Goal: Contribute content: Add original content to the website for others to see

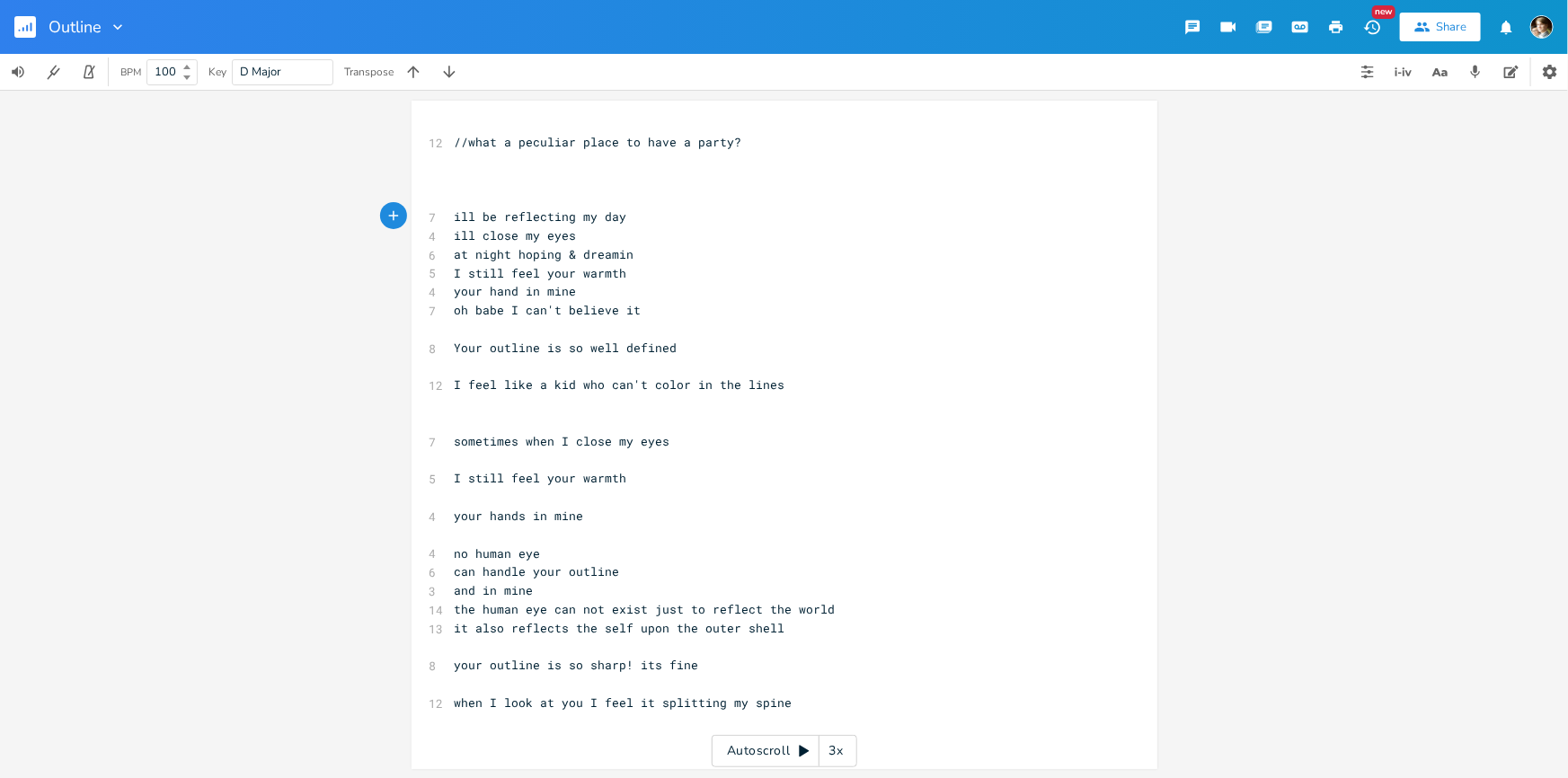
scroll to position [1, 0]
type textarea "l"
click at [621, 701] on span "when I look at you I feel it splitting my spine" at bounding box center [624, 702] width 338 height 16
click at [829, 696] on pre "when I look at you I feel it splitting my spine" at bounding box center [775, 703] width 649 height 19
type textarea "I [PERSON_NAME]"
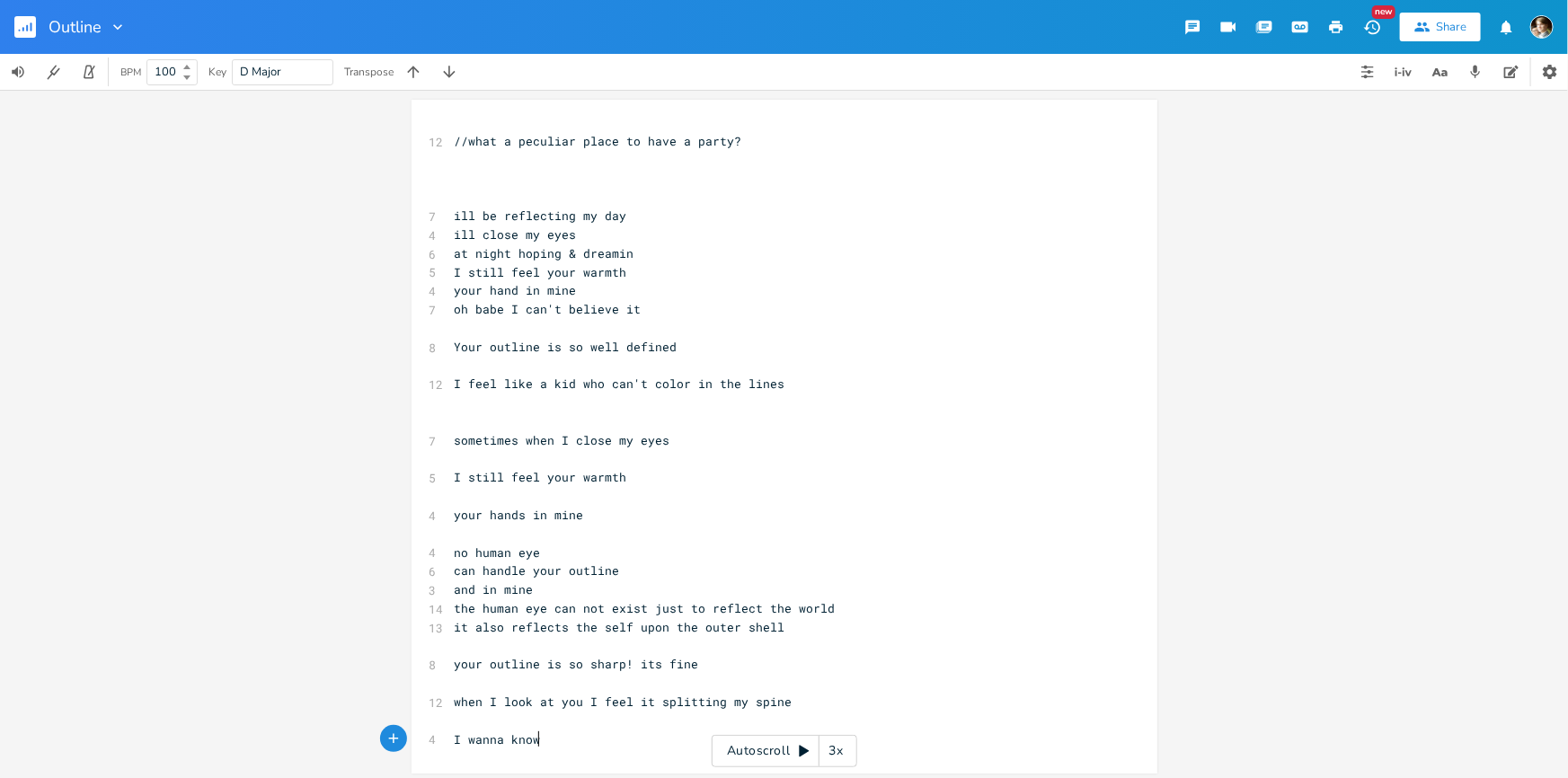
type textarea "a know"
type textarea "when you look at the stars or books on the bookshelf"
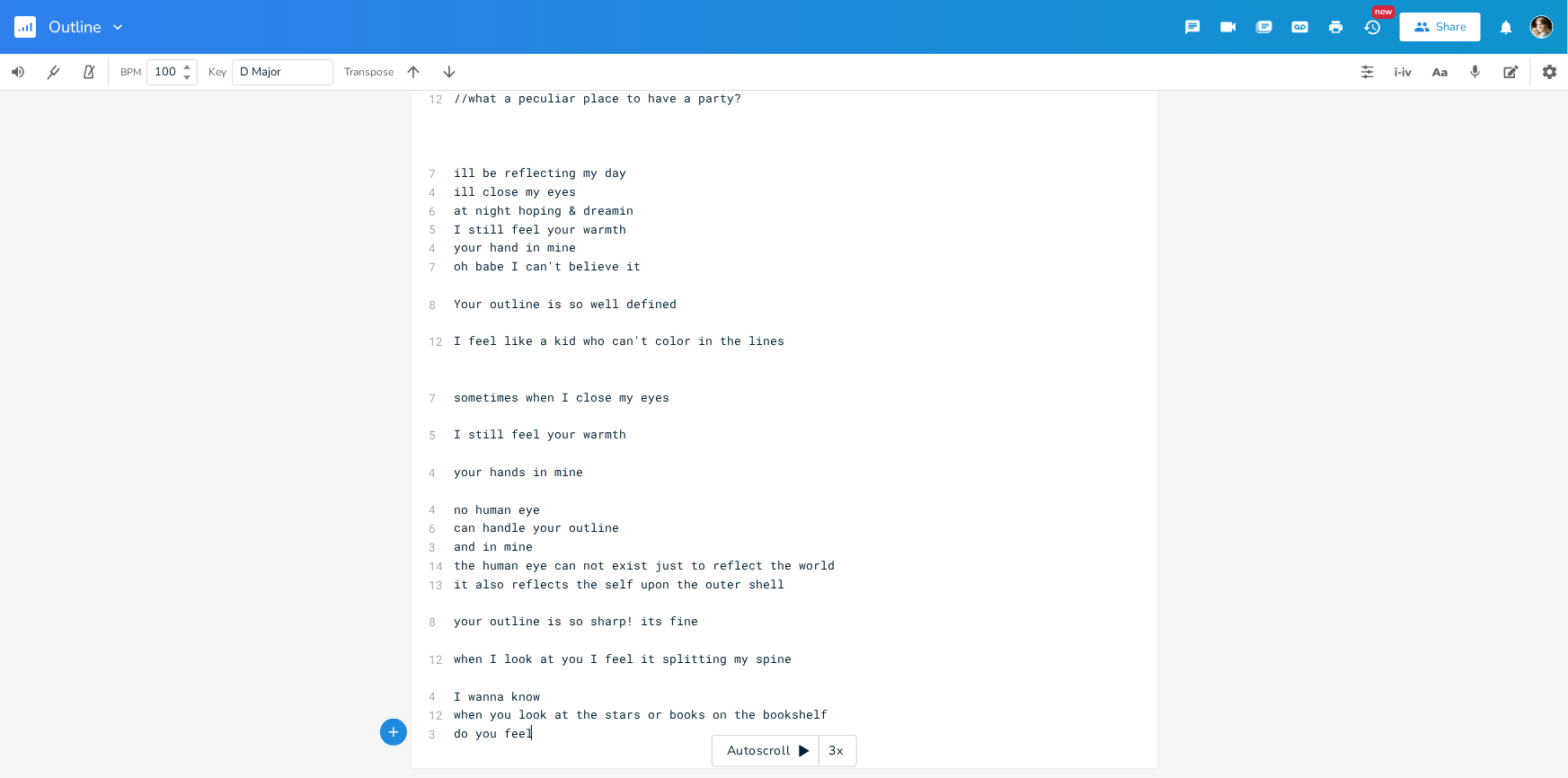
scroll to position [0, 58]
type textarea "do you feel everyoi"
type textarea "ne else gazing back"
type textarea "or have you just not noticed yet?"
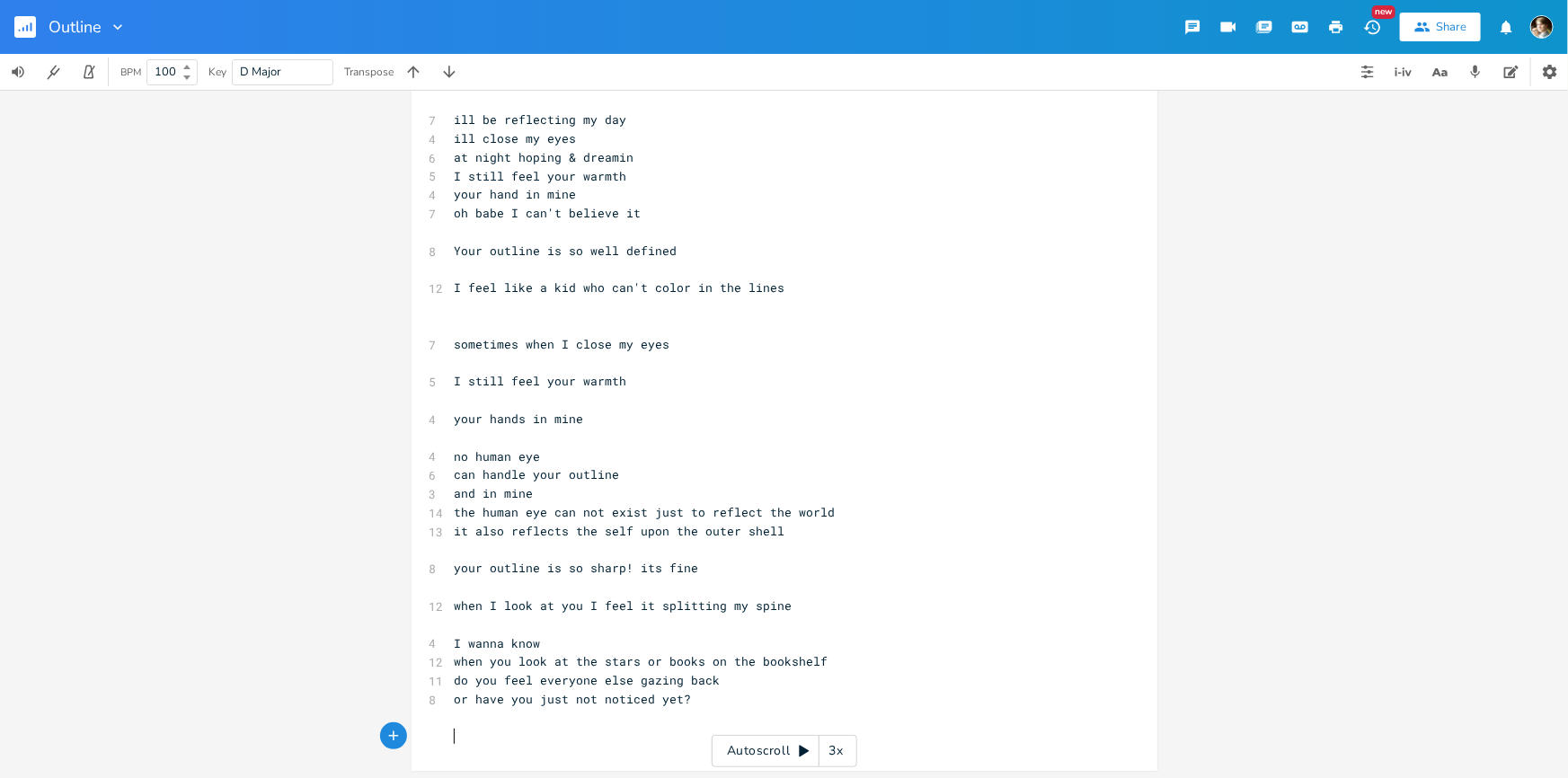
scroll to position [100, 0]
